Goal: Complete application form: Complete application form

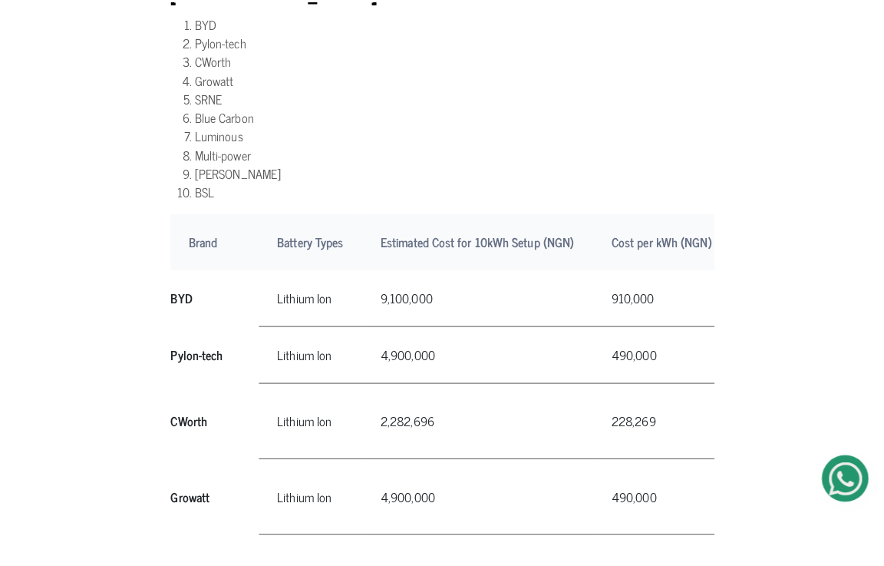
scroll to position [998, 0]
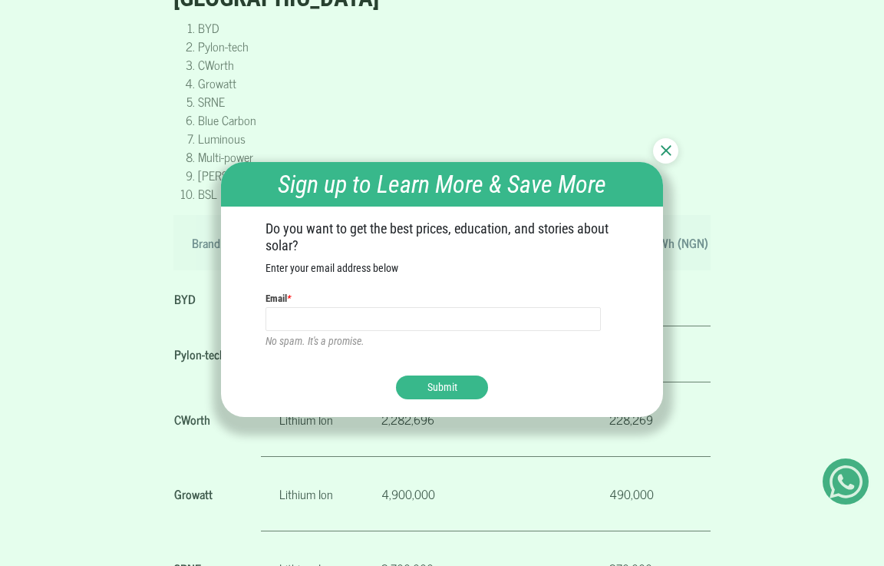
click at [311, 321] on input "text" at bounding box center [434, 319] width 336 height 25
click at [324, 319] on input "ekanem.s@gamail" at bounding box center [434, 319] width 336 height 25
type input "ekanem.s@gmail.com"
click at [435, 389] on button "Submit" at bounding box center [442, 387] width 92 height 24
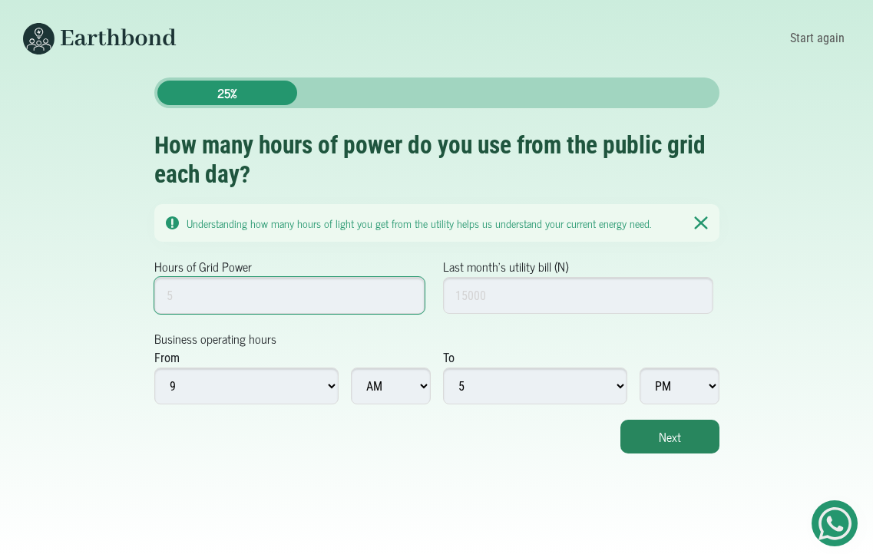
click at [210, 290] on input "Hours of Grid Power" at bounding box center [289, 295] width 271 height 37
click at [405, 291] on input "1" at bounding box center [289, 295] width 271 height 37
click at [405, 291] on input "2" at bounding box center [289, 295] width 271 height 37
click at [405, 291] on input "3" at bounding box center [289, 295] width 271 height 37
click at [405, 291] on input "4" at bounding box center [289, 295] width 271 height 37
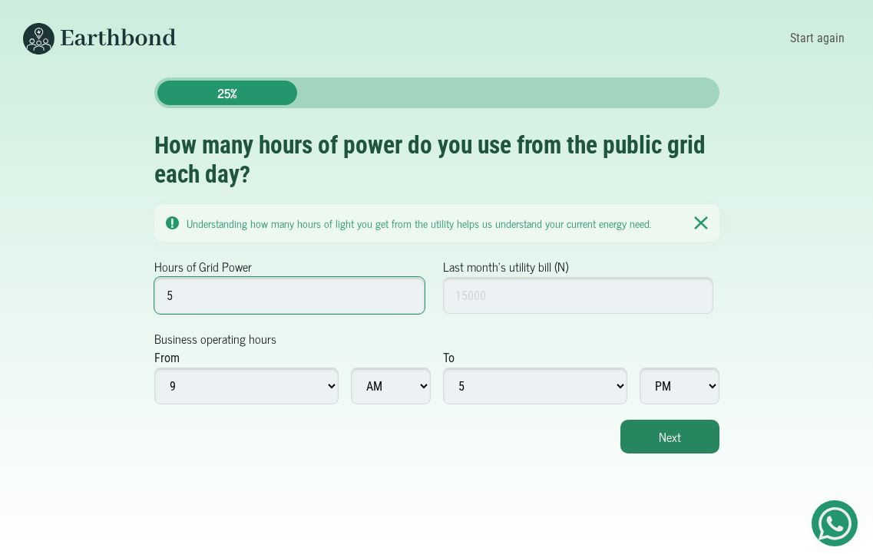
click at [405, 291] on input "5" at bounding box center [289, 295] width 271 height 37
click at [405, 291] on input "6" at bounding box center [289, 295] width 271 height 37
click at [405, 291] on input "7" at bounding box center [289, 295] width 271 height 37
click at [405, 291] on input "8" at bounding box center [289, 295] width 271 height 37
click at [405, 291] on input "9" at bounding box center [289, 295] width 271 height 37
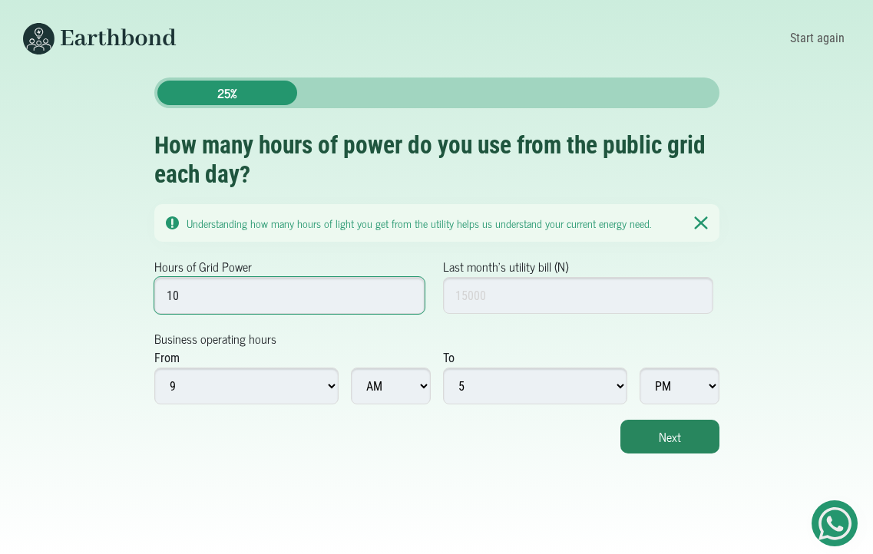
click at [405, 291] on input "10" at bounding box center [289, 295] width 271 height 37
click at [405, 291] on input "11" at bounding box center [289, 295] width 271 height 37
click at [405, 291] on input "12" at bounding box center [289, 295] width 271 height 37
type input "13"
click at [405, 291] on input "13" at bounding box center [289, 295] width 271 height 37
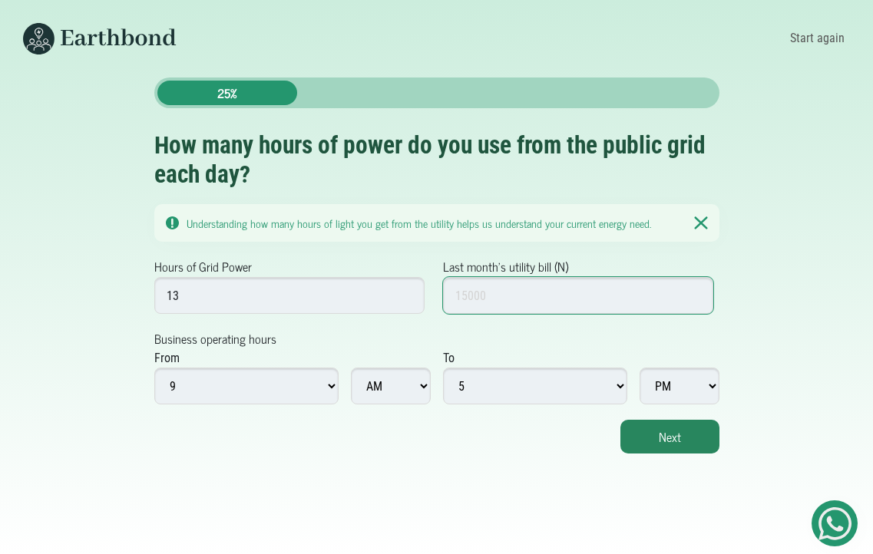
click at [487, 293] on input "Last month's utility bill (N)" at bounding box center [578, 295] width 271 height 37
type input "1"
click at [697, 293] on input "1" at bounding box center [578, 295] width 271 height 37
type input "30000"
click at [329, 393] on select "1 2 3 4 5 6 7 8 9 10 11 12" at bounding box center [246, 386] width 184 height 37
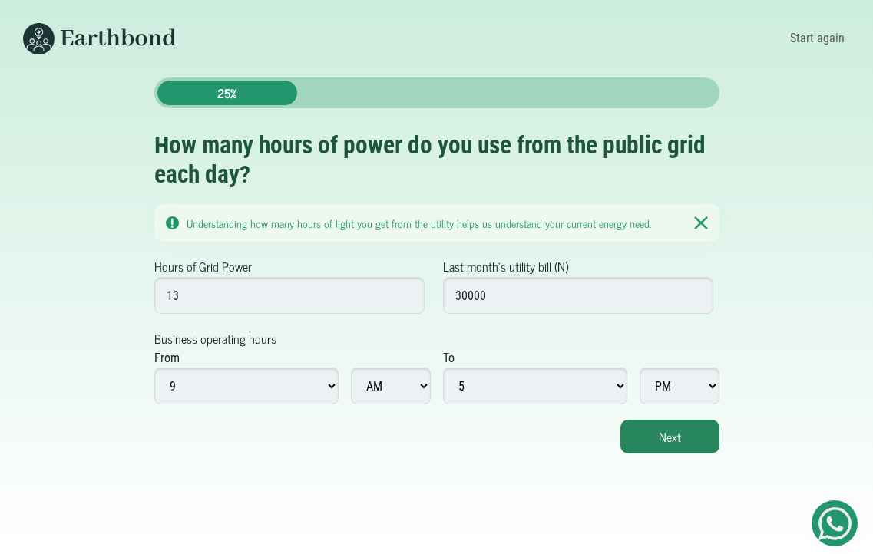
select select "8"
click at [154, 368] on select "1 2 3 4 5 6 7 8 9 10 11 12" at bounding box center [246, 386] width 184 height 37
click at [680, 435] on button "Next" at bounding box center [669, 437] width 99 height 34
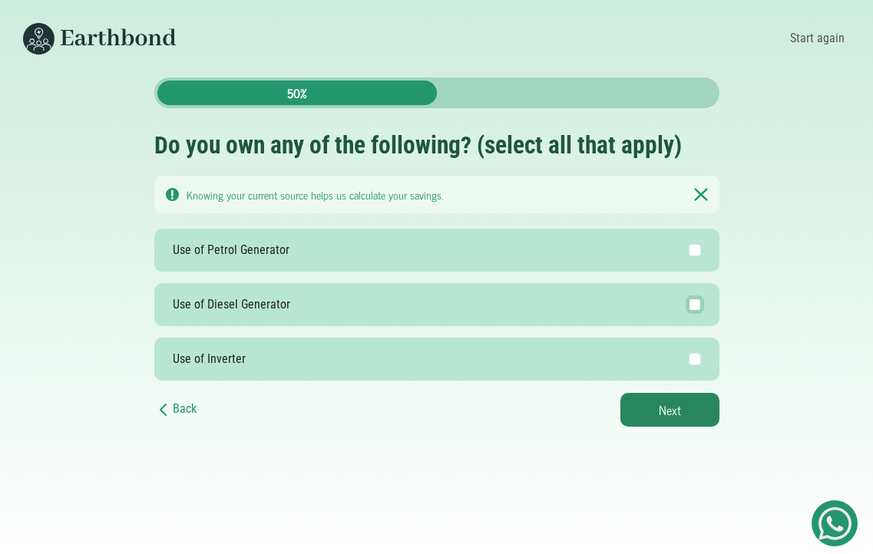
click at [692, 309] on input "Use of Diesel Generator" at bounding box center [695, 305] width 12 height 12
checkbox input "true"
click at [670, 415] on button "Next" at bounding box center [669, 410] width 99 height 34
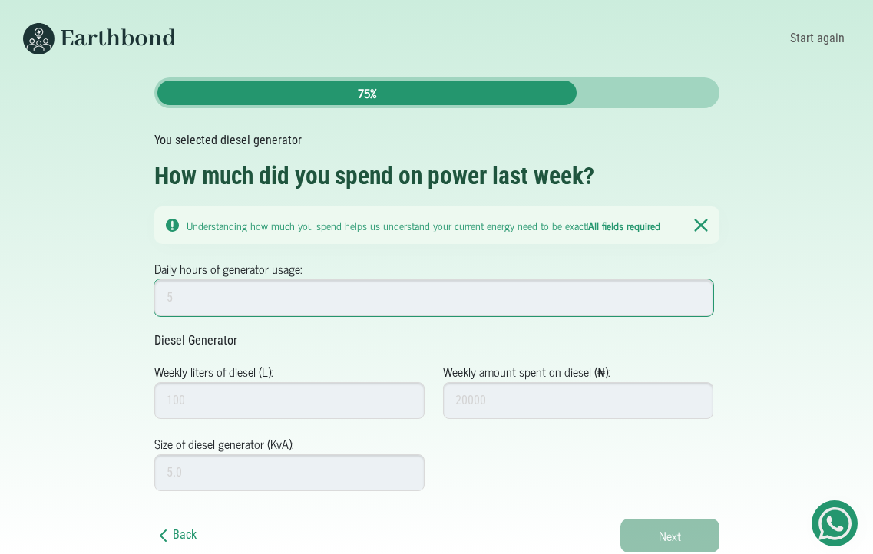
click at [254, 303] on input "Daily hours of generator usage:" at bounding box center [434, 297] width 560 height 37
type input "6"
type input "5"
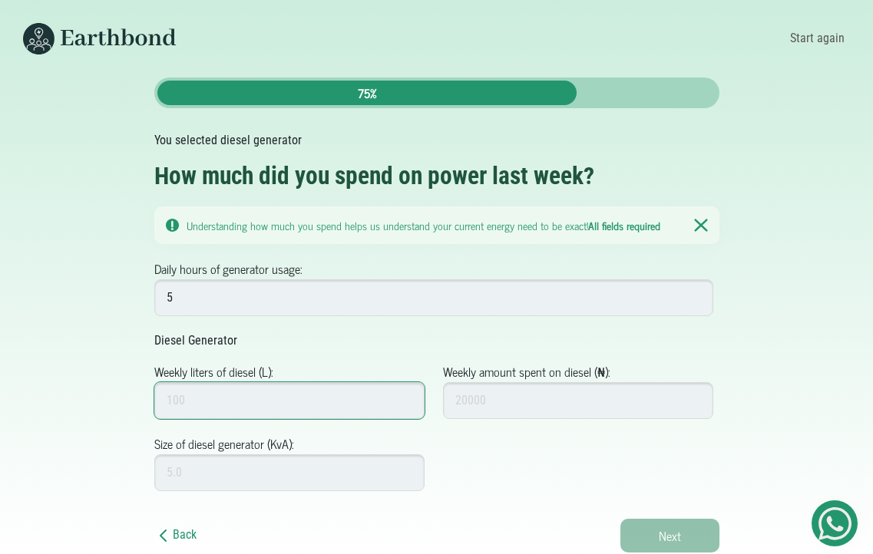
click at [283, 390] on input "Weekly liters of diesel (L):" at bounding box center [289, 400] width 271 height 37
type input "80"
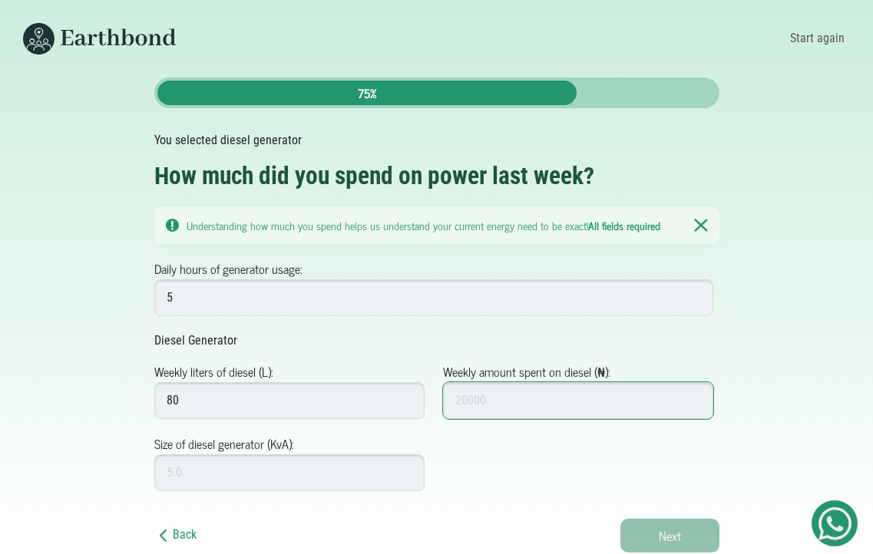
click at [524, 394] on input "Weekly amount spent on diesel (₦):" at bounding box center [578, 400] width 271 height 37
type input "50000"
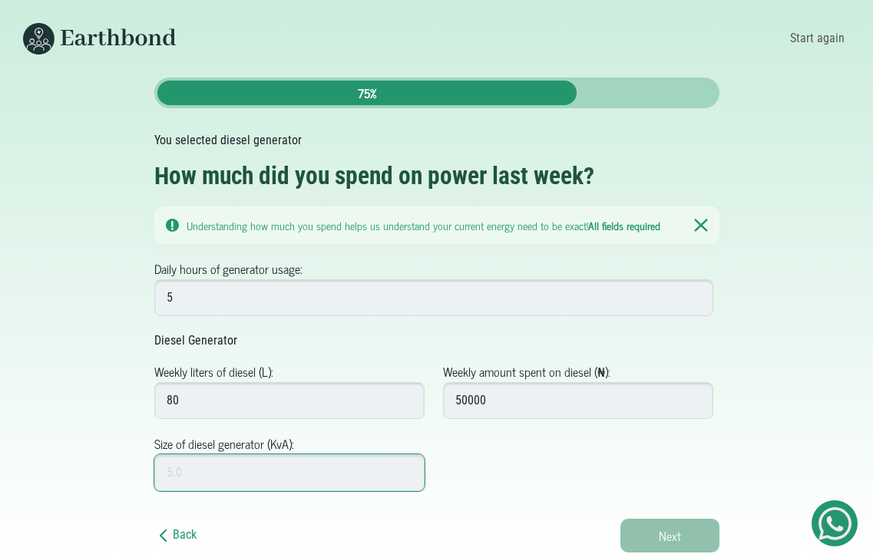
click at [220, 459] on input "Size of diesel generator (KvA):" at bounding box center [289, 473] width 271 height 37
type input "10"
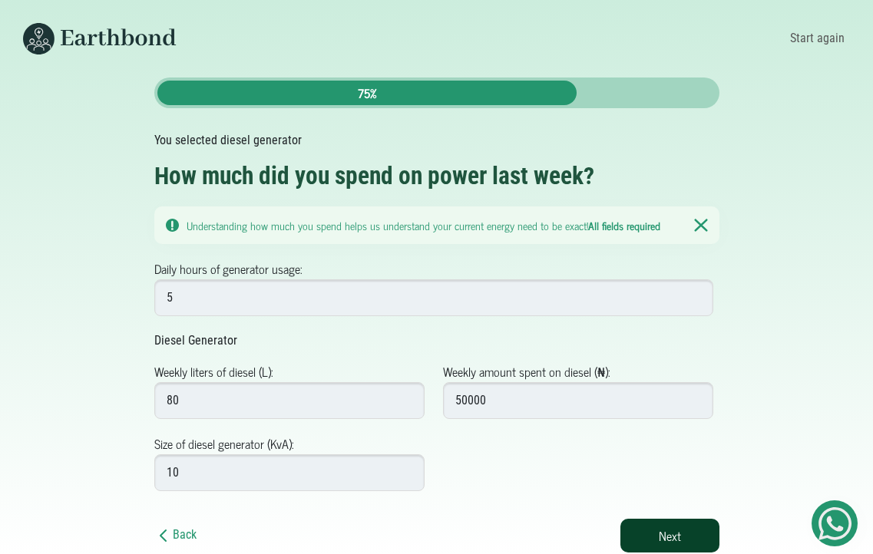
click at [662, 520] on button "Next" at bounding box center [669, 536] width 99 height 34
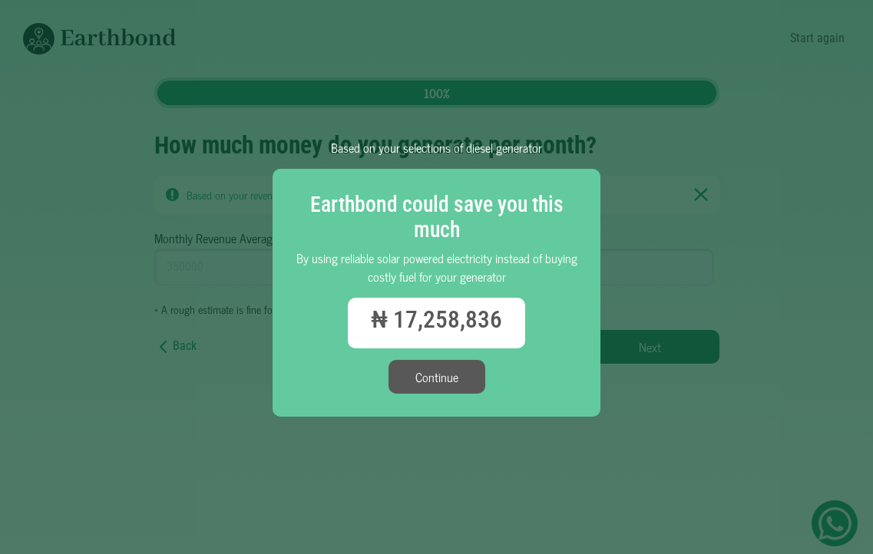
click at [441, 379] on button "Continue" at bounding box center [436, 377] width 97 height 34
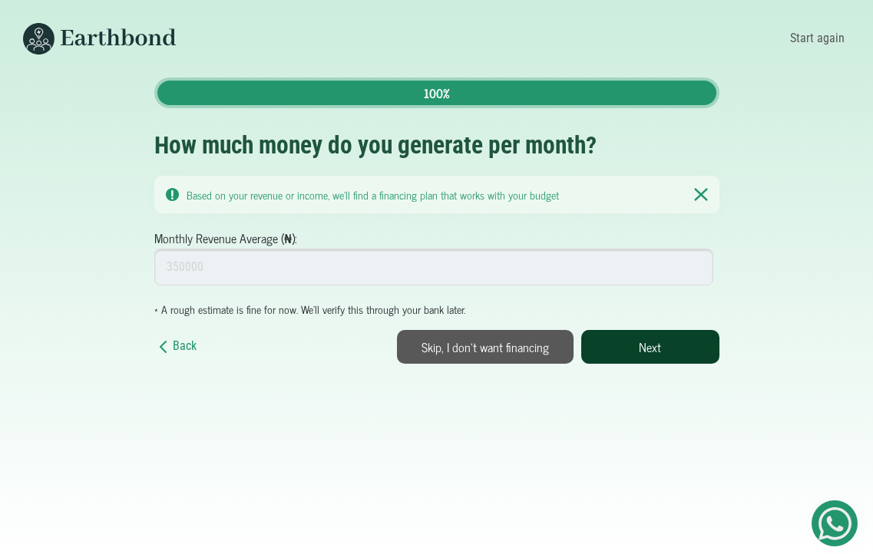
click at [628, 350] on button "Next" at bounding box center [650, 347] width 138 height 34
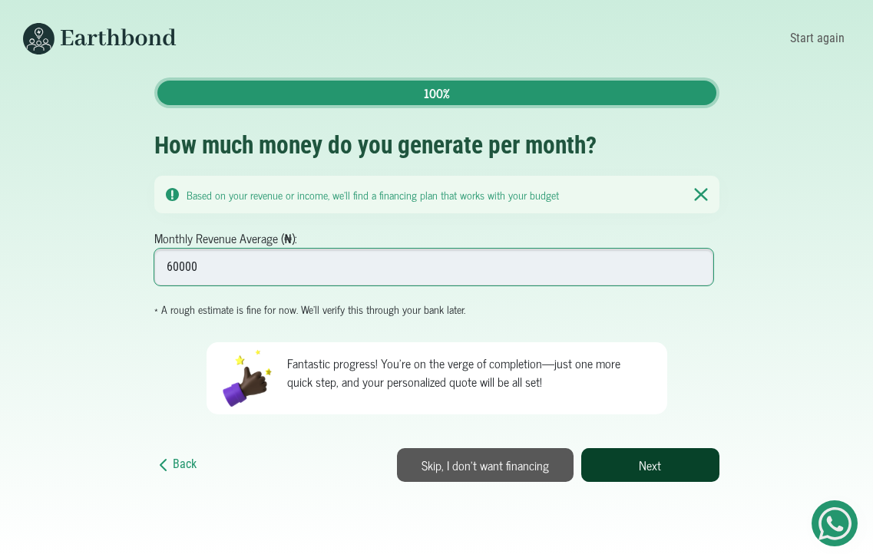
type input "60000"
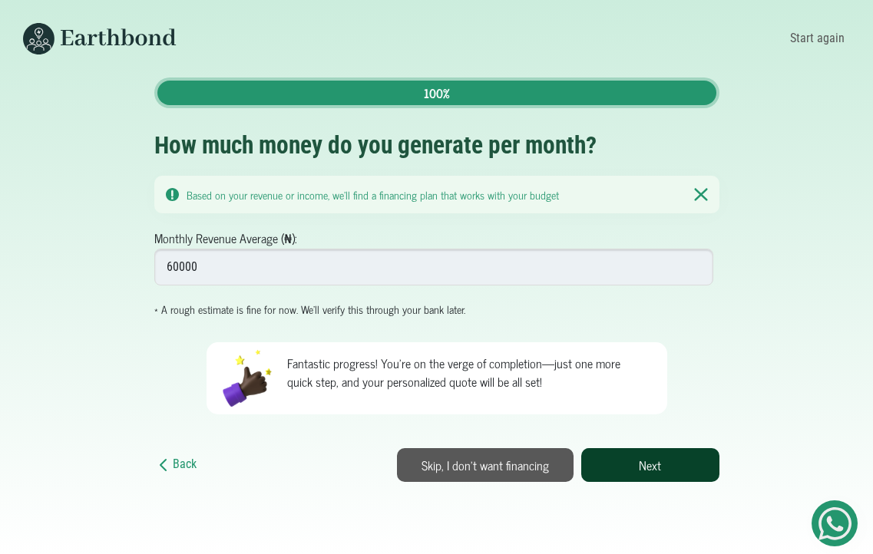
click at [651, 471] on button "Next" at bounding box center [650, 465] width 138 height 34
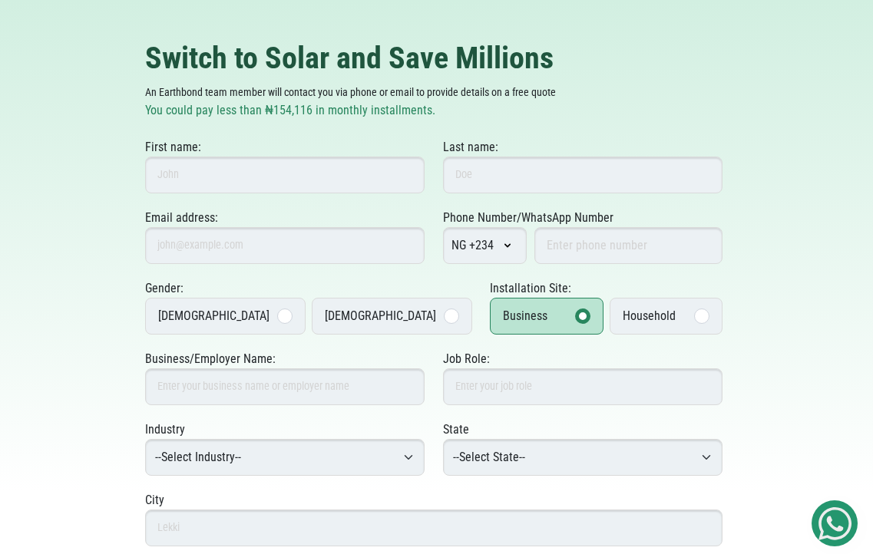
scroll to position [230, 0]
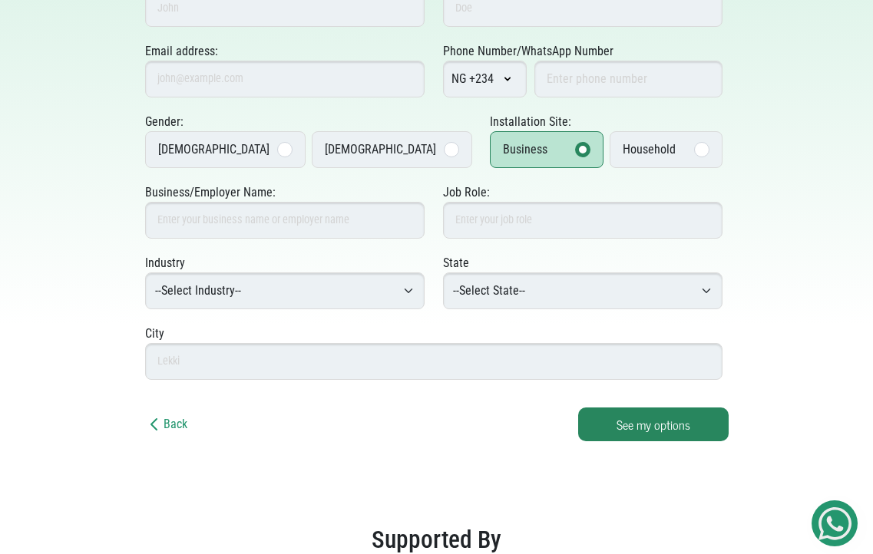
click at [699, 148] on div at bounding box center [701, 149] width 15 height 15
click at [0, 0] on input "Household" at bounding box center [0, 0] width 0 height 0
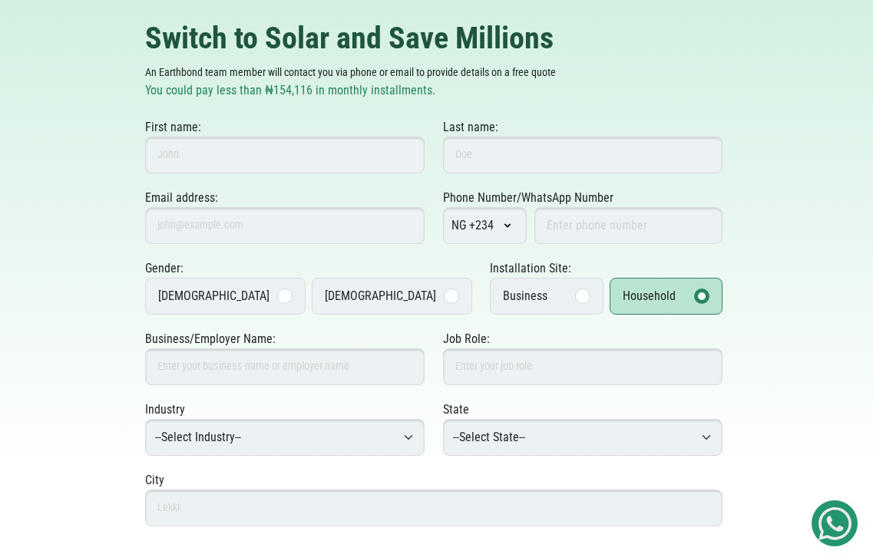
scroll to position [77, 0]
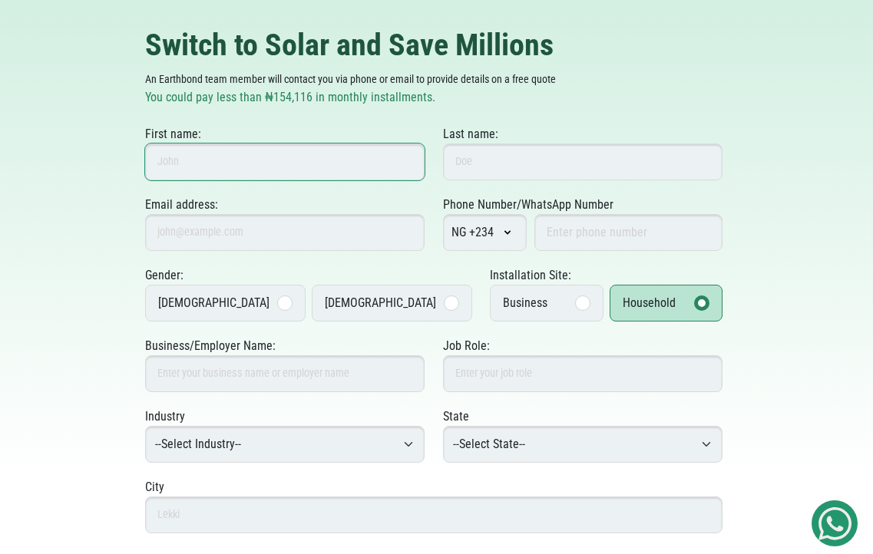
click at [256, 173] on input "First name:" at bounding box center [284, 162] width 279 height 37
type input "Sunny"
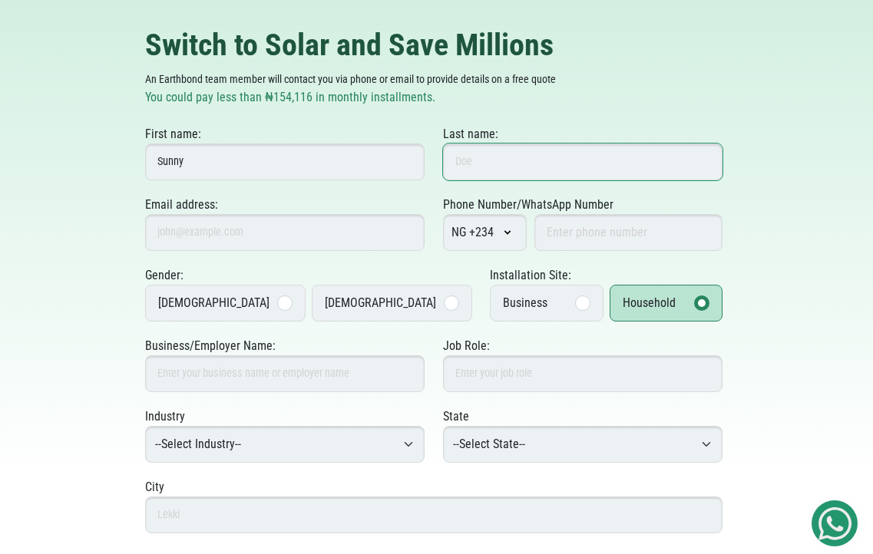
click at [478, 159] on input "Last name:" at bounding box center [582, 162] width 279 height 37
type input "[PERSON_NAME]"
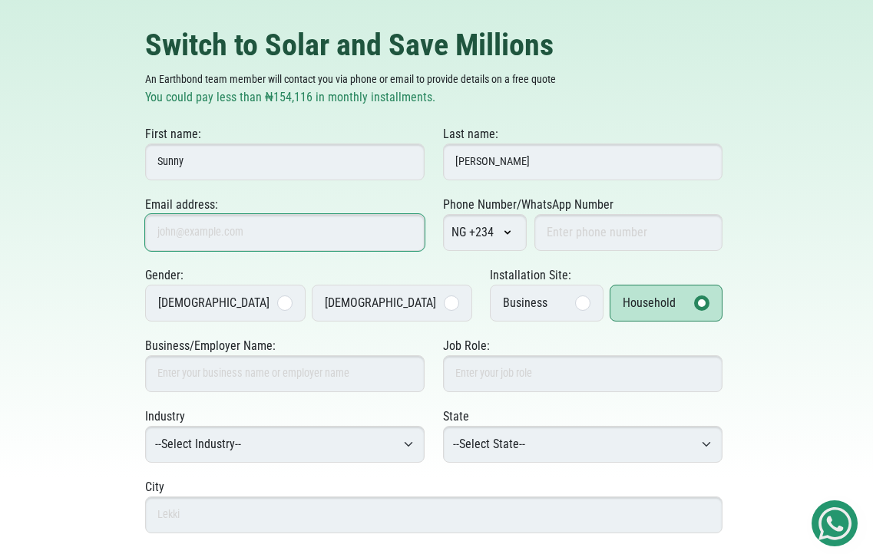
click at [221, 236] on input "Email address:" at bounding box center [284, 232] width 279 height 37
type input "[PERSON_NAME][EMAIL_ADDRESS][DOMAIN_NAME]"
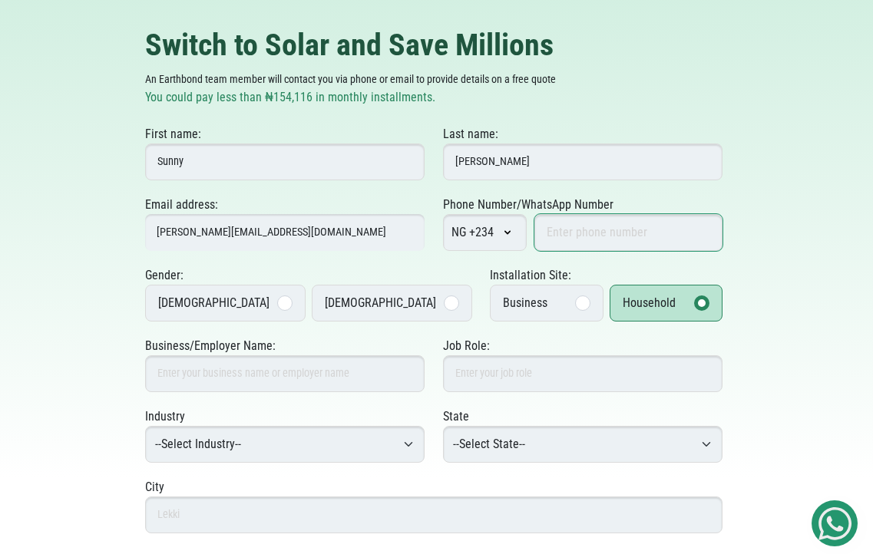
click at [582, 238] on input "Phone Number/WhatsApp Number" at bounding box center [628, 232] width 188 height 37
drag, startPoint x: 554, startPoint y: 232, endPoint x: 685, endPoint y: 230, distance: 130.5
click at [685, 230] on input "8052480958" at bounding box center [628, 232] width 188 height 37
type input "8123717754"
click at [277, 298] on div at bounding box center [284, 303] width 15 height 15
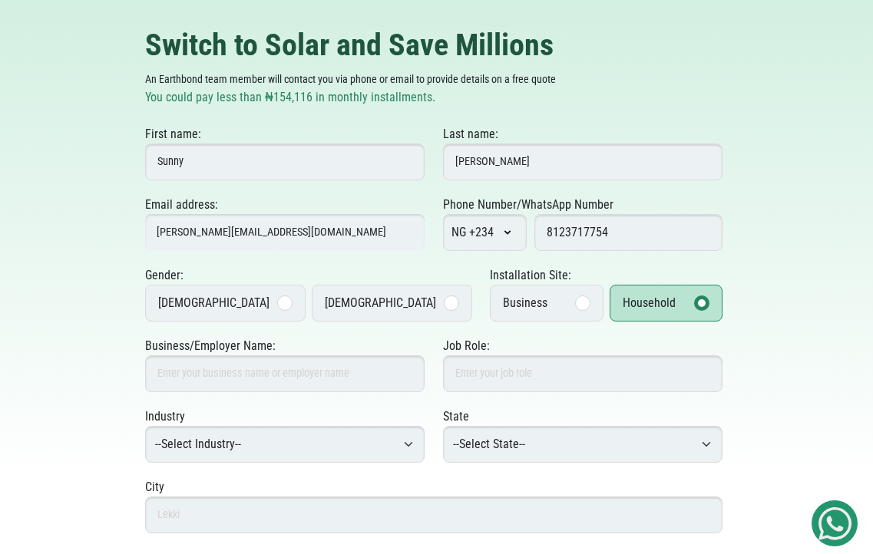
click at [0, 0] on input "Male" at bounding box center [0, 0] width 0 height 0
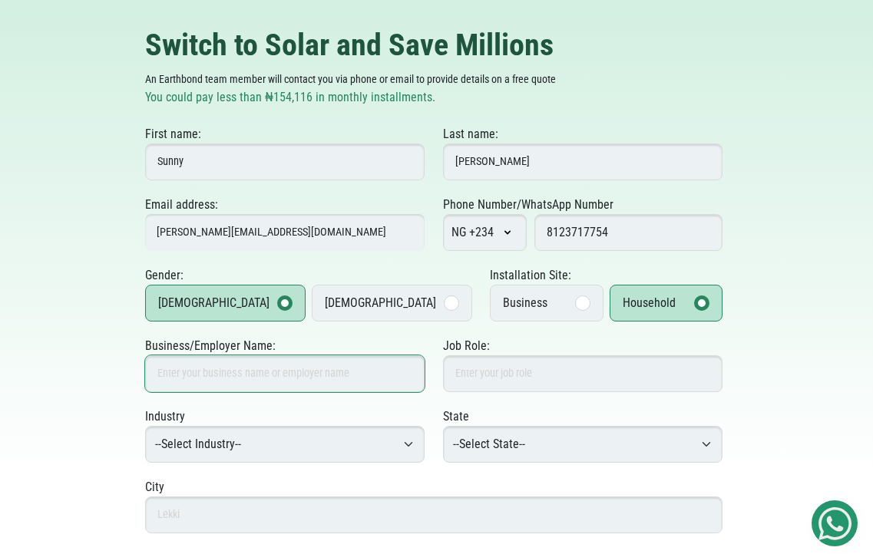
click at [266, 379] on input "Business/Employer Name:" at bounding box center [284, 373] width 279 height 37
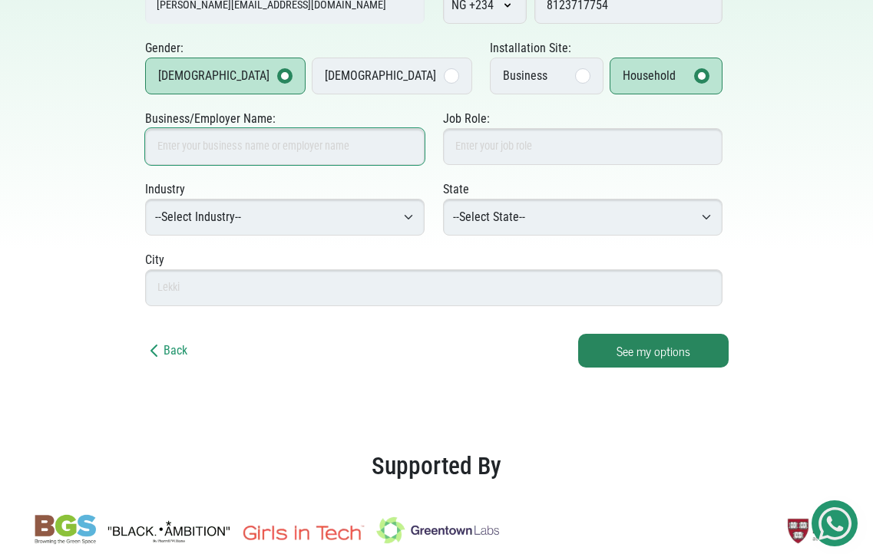
scroll to position [307, 0]
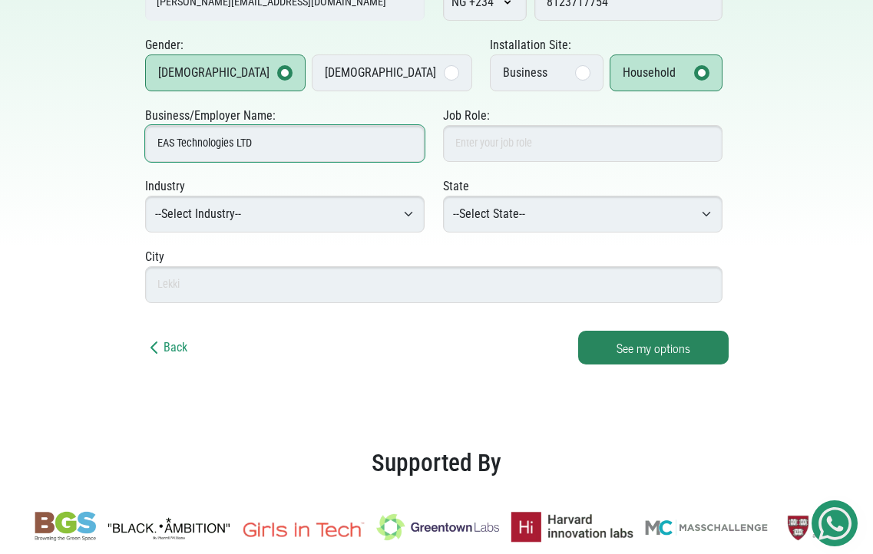
type input "EAS Technologies LTD"
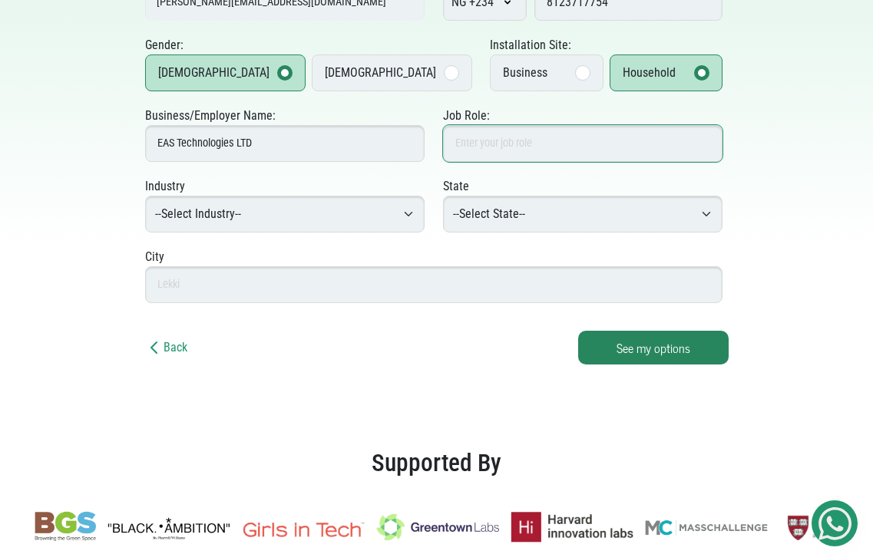
click at [503, 146] on input "Job Role:" at bounding box center [582, 143] width 279 height 37
type input "Engineer"
click at [408, 213] on select "--Select Industry-- Agriculture Agro-Processing Advertising & Public Relations …" at bounding box center [284, 214] width 279 height 37
select select "Construction & Engineering"
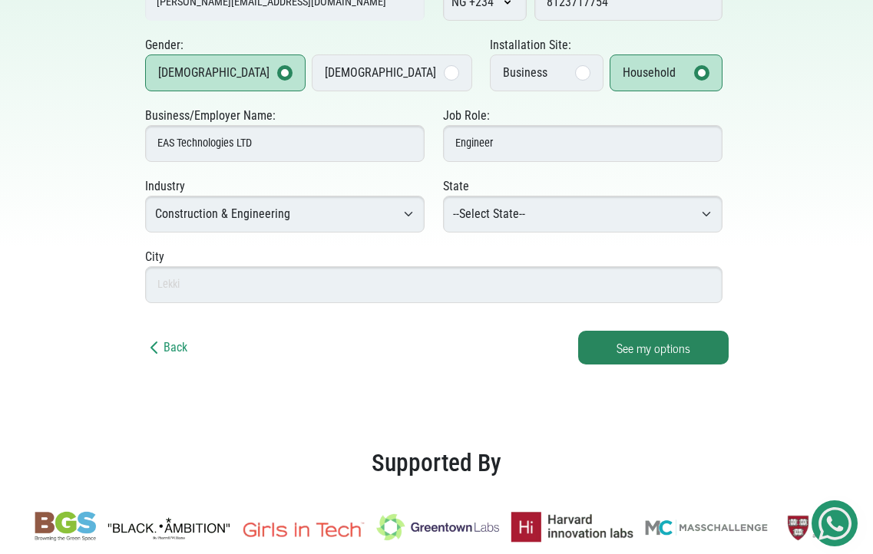
click at [145, 196] on select "--Select Industry-- Agriculture Agro-Processing Advertising & Public Relations …" at bounding box center [284, 214] width 279 height 37
click at [633, 213] on select "--Select State-- Abia Adamawa Akwa Ibom Anambra Bauchi Bayelsa Benue Borno Cros…" at bounding box center [582, 214] width 279 height 37
select select "FCT"
click at [443, 196] on select "--Select State-- Abia Adamawa Akwa Ibom Anambra Bauchi Bayelsa Benue Borno Cros…" at bounding box center [582, 214] width 279 height 37
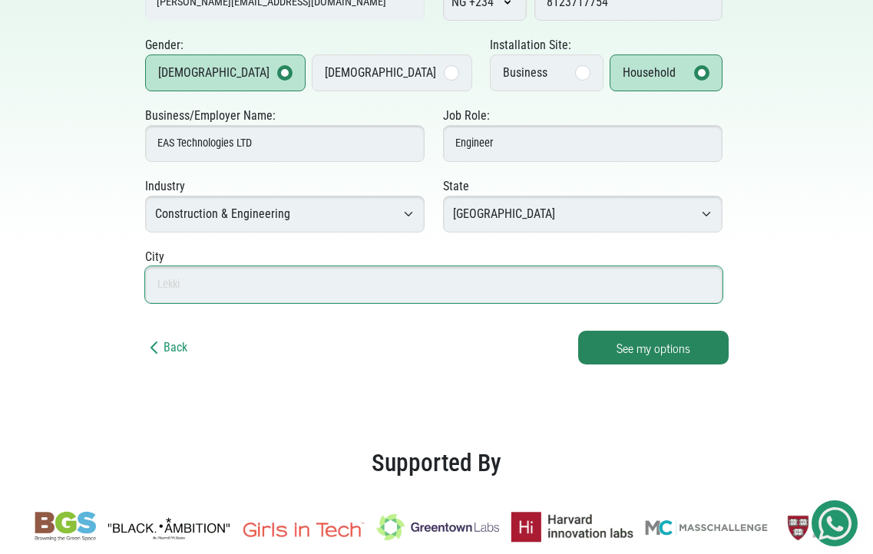
click at [256, 280] on input "text" at bounding box center [433, 284] width 577 height 37
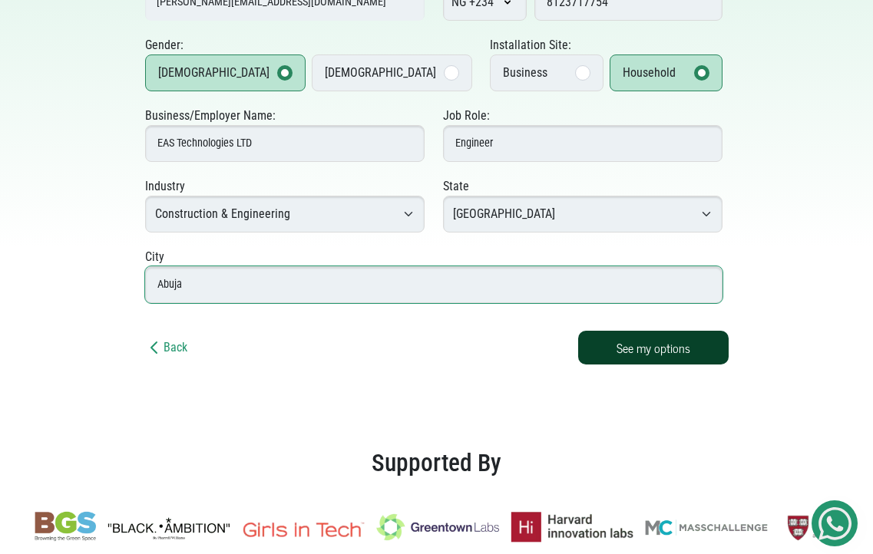
type input "Abuja"
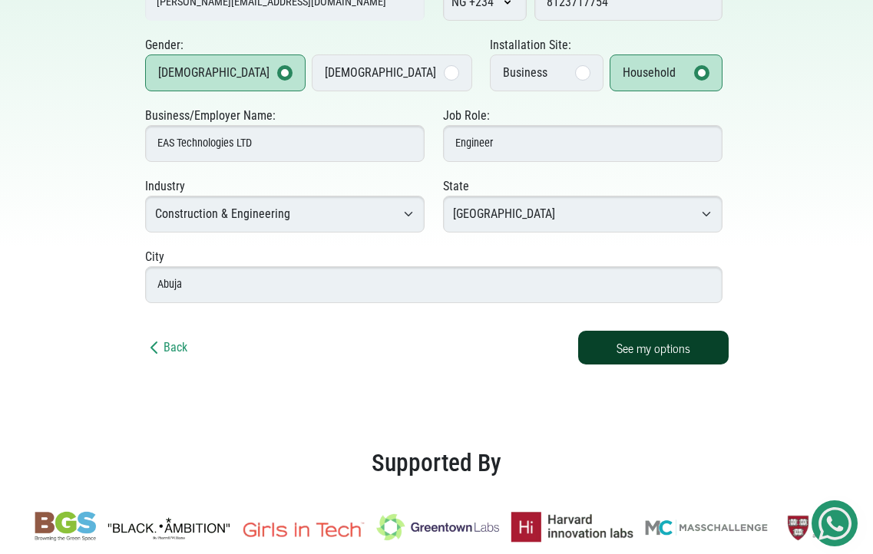
click at [654, 359] on button "See my options" at bounding box center [653, 348] width 150 height 34
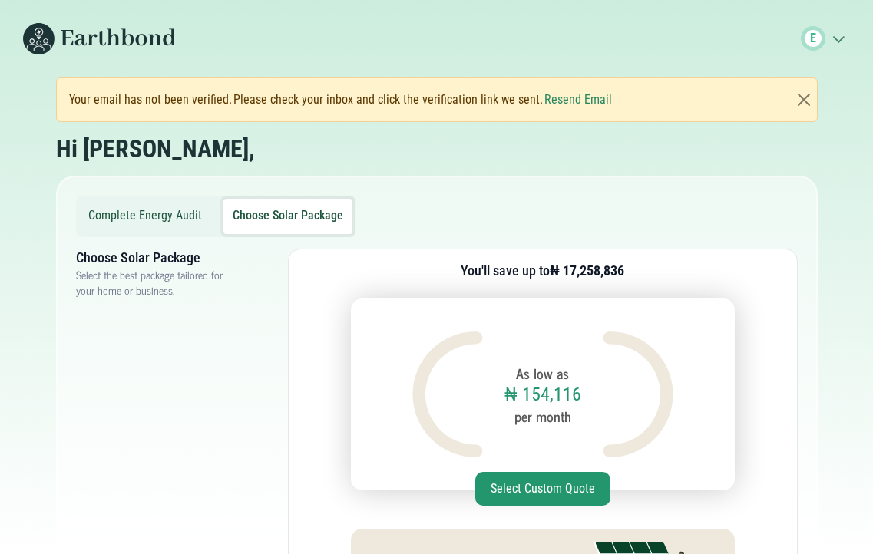
click at [283, 218] on button "Choose Solar Package" at bounding box center [287, 216] width 129 height 35
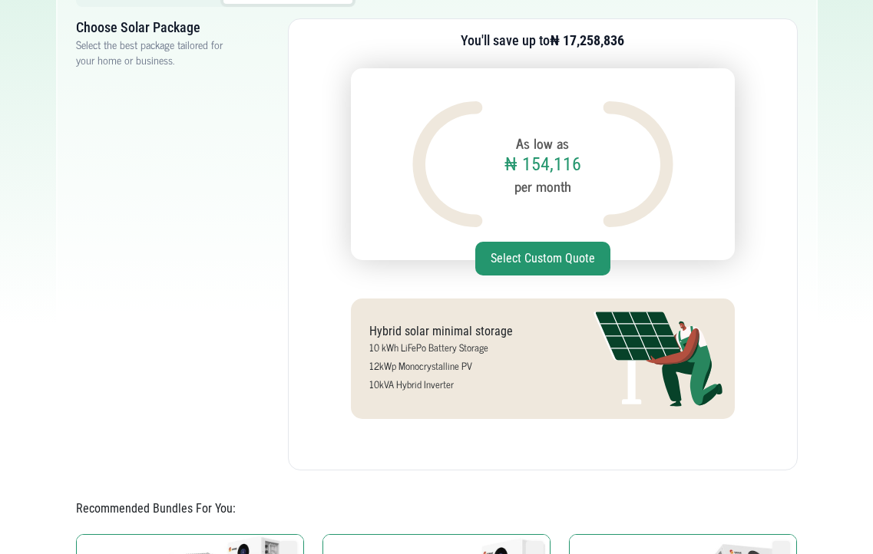
scroll to position [154, 0]
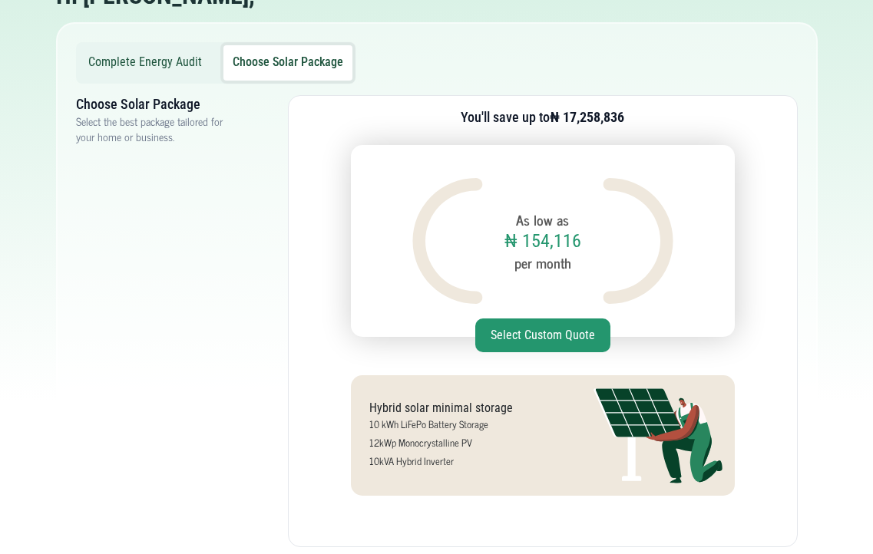
click at [279, 71] on button "Choose Solar Package" at bounding box center [287, 62] width 129 height 35
click at [233, 61] on button "Choose Solar Package" at bounding box center [287, 62] width 129 height 35
click at [513, 336] on button "Select Custom Quote" at bounding box center [542, 336] width 135 height 34
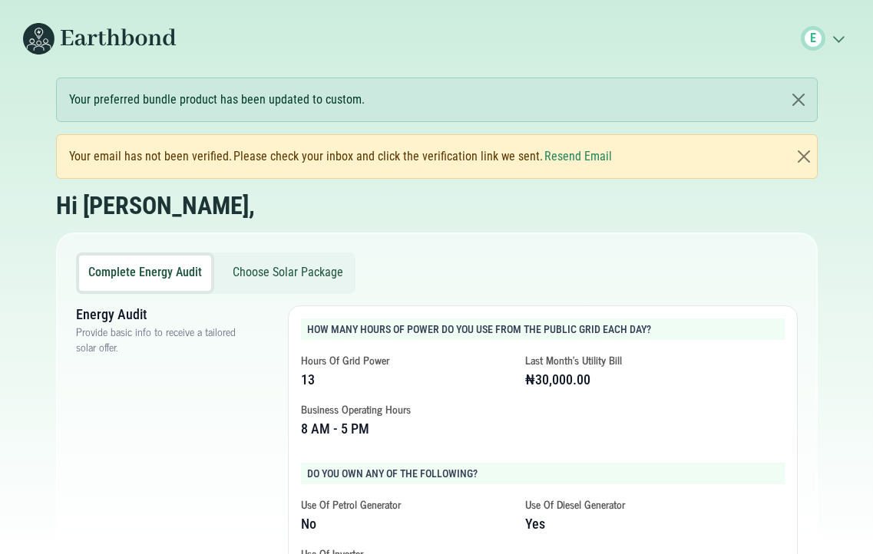
click at [254, 270] on button "Choose Solar Package" at bounding box center [287, 273] width 129 height 35
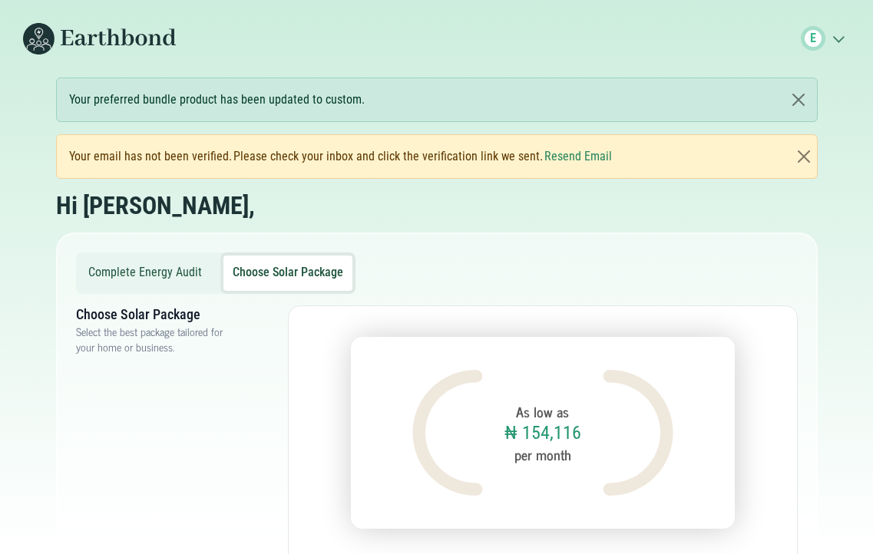
click at [137, 273] on button "Complete Energy Audit" at bounding box center [145, 273] width 132 height 35
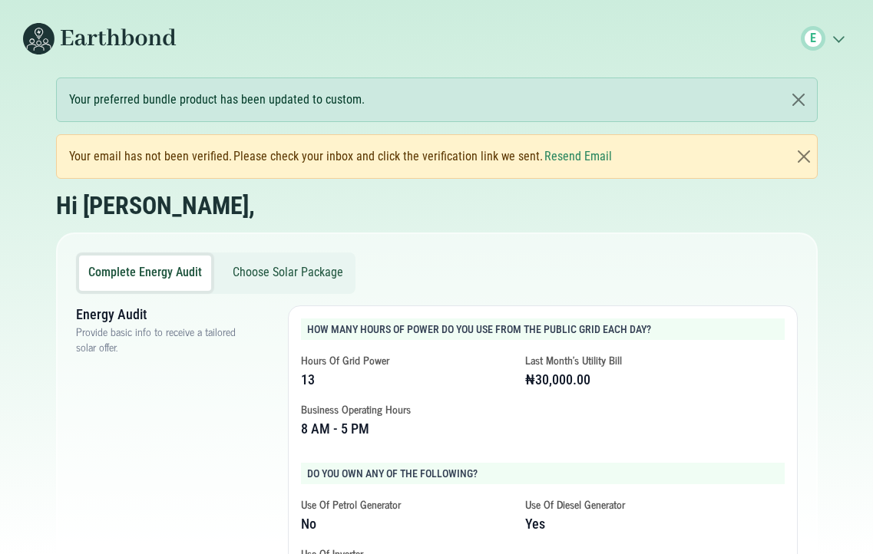
click at [141, 337] on p "Provide basic info to receive a tailored solar offer." at bounding box center [157, 339] width 163 height 31
click at [299, 99] on div "Your preferred bundle product has been updated to custom." at bounding box center [437, 100] width 762 height 45
